Goal: Information Seeking & Learning: Check status

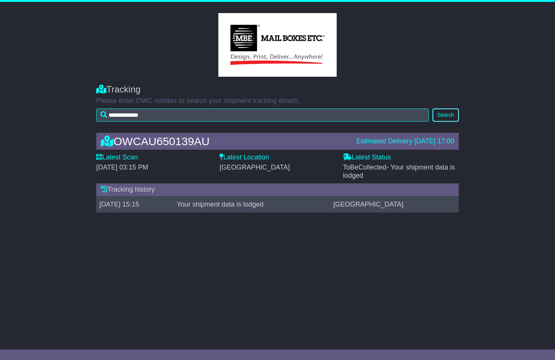
click at [448, 113] on button "Search" at bounding box center [445, 115] width 26 height 13
click at [447, 115] on button "Search" at bounding box center [445, 115] width 26 height 13
click at [357, 170] on span "ToBeCollected - Your shipment data is lodged" at bounding box center [399, 172] width 112 height 16
click at [125, 164] on span "[DATE] 03:15 PM" at bounding box center [122, 167] width 52 height 7
click at [125, 159] on label "Latest Scan" at bounding box center [117, 157] width 42 height 8
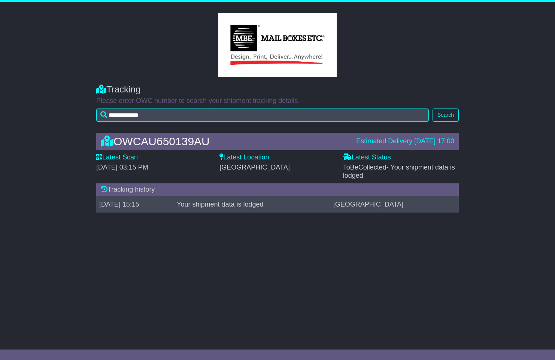
click at [229, 156] on label "Latest Location" at bounding box center [243, 157] width 49 height 8
click at [353, 155] on label "Latest Status" at bounding box center [367, 157] width 48 height 8
